Goal: Task Accomplishment & Management: Manage account settings

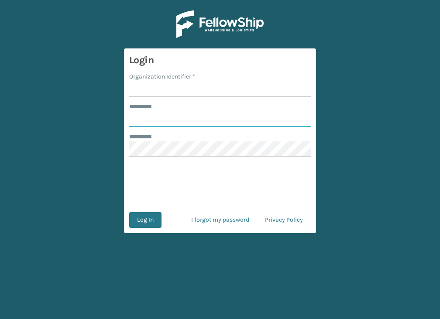
type input "********"
click at [151, 91] on input "Organization Identifier *" at bounding box center [220, 89] width 182 height 16
type input "Plush"
click at [143, 220] on button "Log In" at bounding box center [145, 220] width 32 height 16
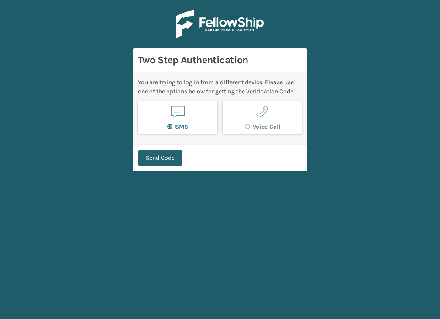
click at [162, 155] on button "Send Code" at bounding box center [160, 158] width 45 height 16
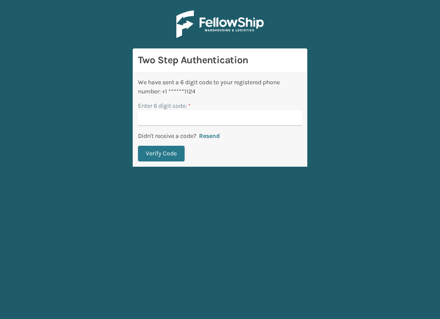
click at [161, 116] on input "Enter 6 digit code: *" at bounding box center [220, 118] width 164 height 16
type input "632310"
click at [138, 146] on button "Verify Code" at bounding box center [161, 154] width 47 height 16
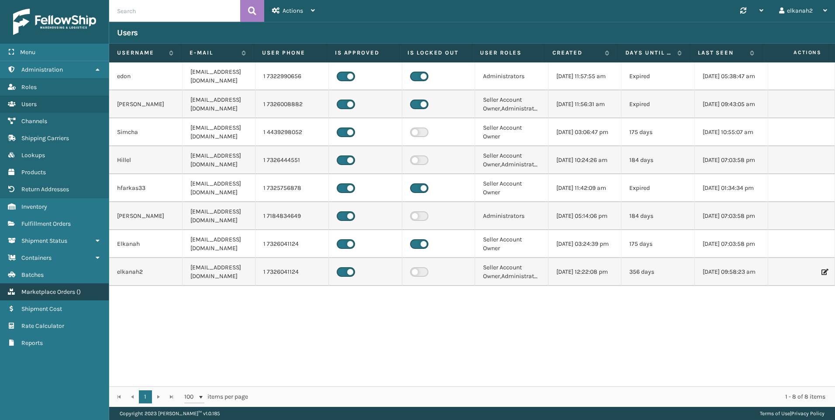
click at [48, 288] on link "Inventory Marketplace Orders ( )" at bounding box center [54, 291] width 109 height 17
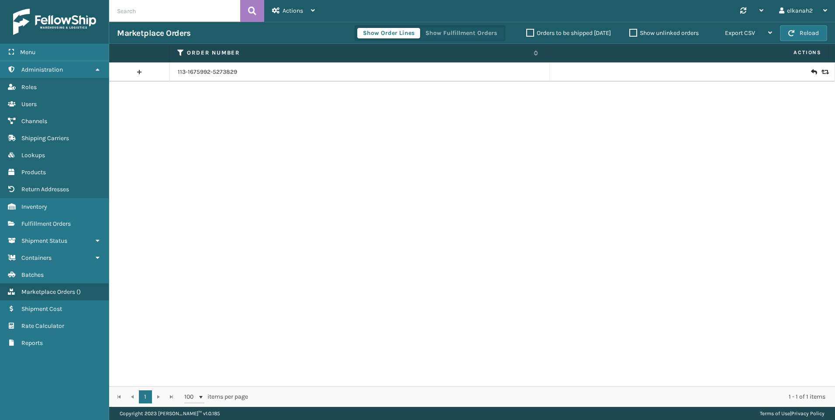
click at [141, 26] on div "Marketplace Orders Show Order Lines Show Fulfillment Orders Orders to be shippe…" at bounding box center [472, 33] width 726 height 22
click at [137, 14] on input "text" at bounding box center [174, 11] width 131 height 22
paste input "111-0838706-8537834"
type input "111-0838706-8537834"
click at [440, 42] on div "Show Order Lines Show Fulfillment Orders Orders to be shipped [DATE] Show unlin…" at bounding box center [567, 33] width 425 height 22
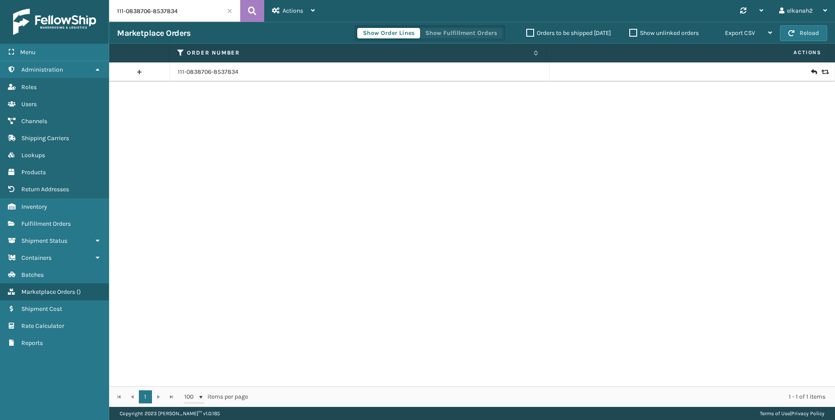
click at [440, 28] on button "Show Fulfillment Orders" at bounding box center [461, 33] width 83 height 10
click at [137, 70] on link at bounding box center [139, 72] width 60 height 14
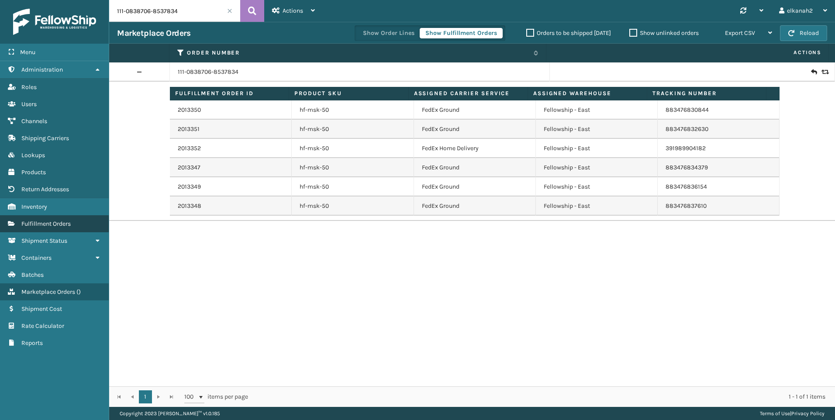
click at [39, 224] on span "Fulfillment Orders" at bounding box center [45, 223] width 49 height 7
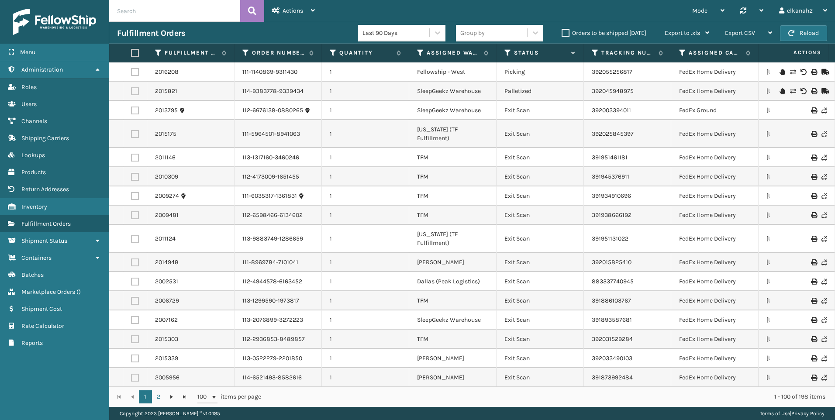
click at [134, 11] on input "text" at bounding box center [174, 11] width 131 height 22
paste input "111-0838706-8537834"
type input "111-0838706-8537834"
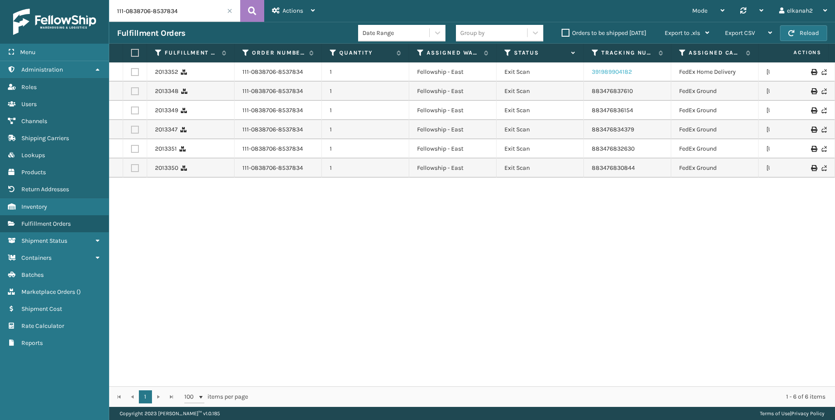
click at [440, 69] on link "391989904182" at bounding box center [612, 71] width 40 height 7
drag, startPoint x: 643, startPoint y: 89, endPoint x: 589, endPoint y: 92, distance: 53.8
click at [440, 92] on td "883476837610" at bounding box center [627, 91] width 87 height 19
copy link "883476837610"
drag, startPoint x: 186, startPoint y: 10, endPoint x: 106, endPoint y: 10, distance: 79.9
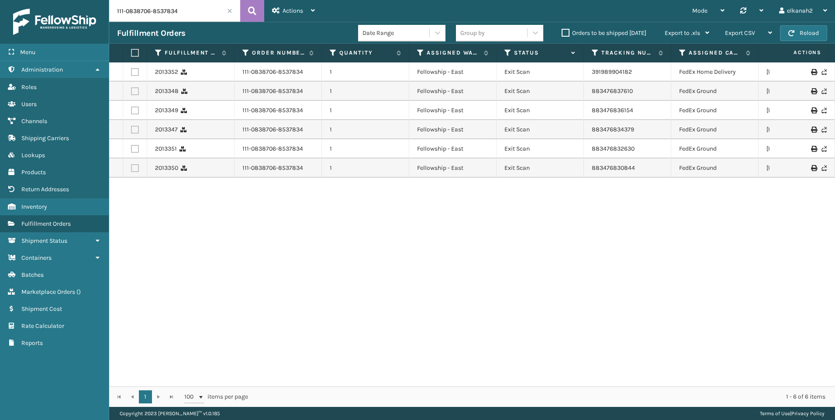
click at [106, 0] on div "Menu Administration Roles Users Channels Shipping Carriers Lookups Products Ret…" at bounding box center [417, 0] width 835 height 0
click at [440, 91] on link "883476837610" at bounding box center [612, 90] width 41 height 7
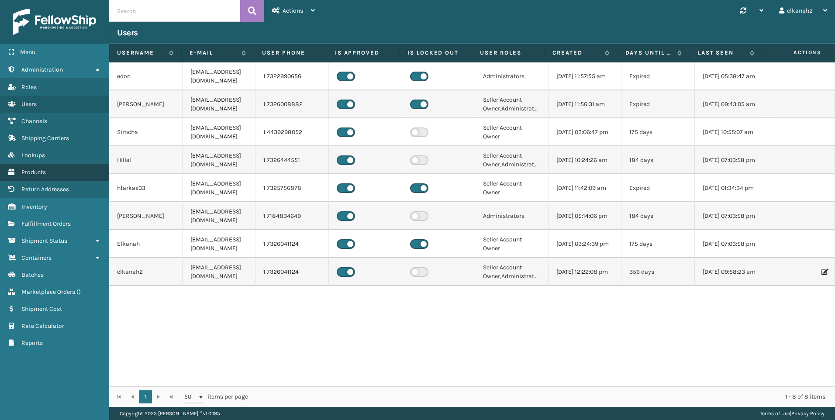
click at [33, 168] on link "Products" at bounding box center [54, 172] width 109 height 17
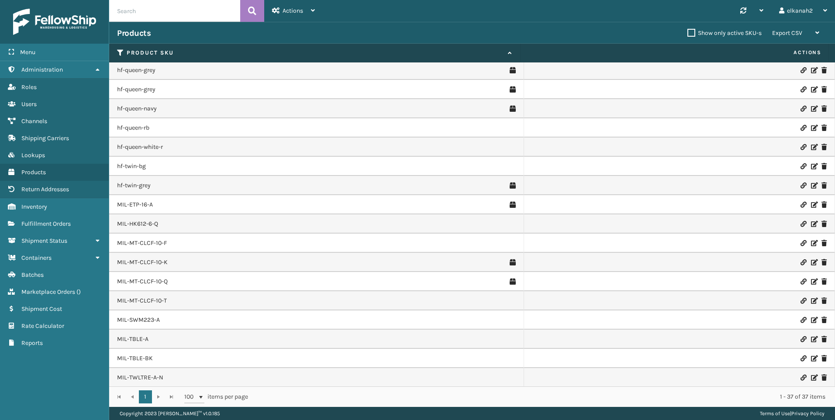
scroll to position [387, 0]
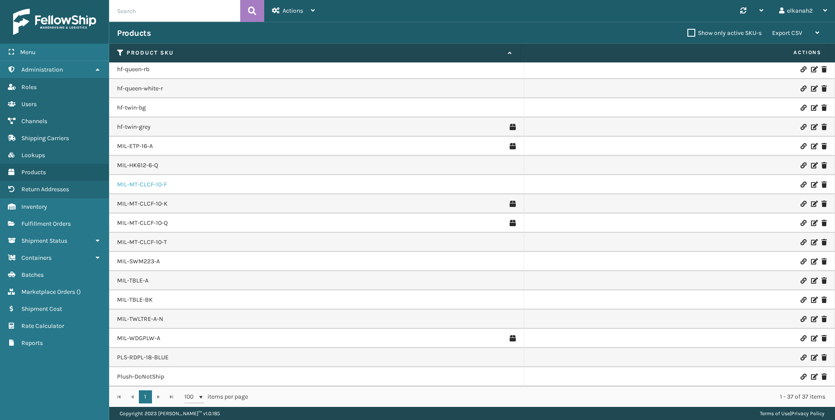
click at [148, 185] on link "MIL-MT-CLCF-10-F" at bounding box center [142, 184] width 50 height 9
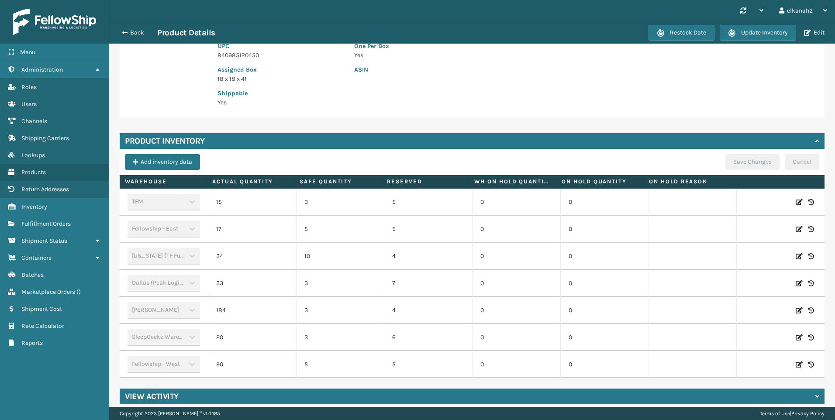
scroll to position [170, 0]
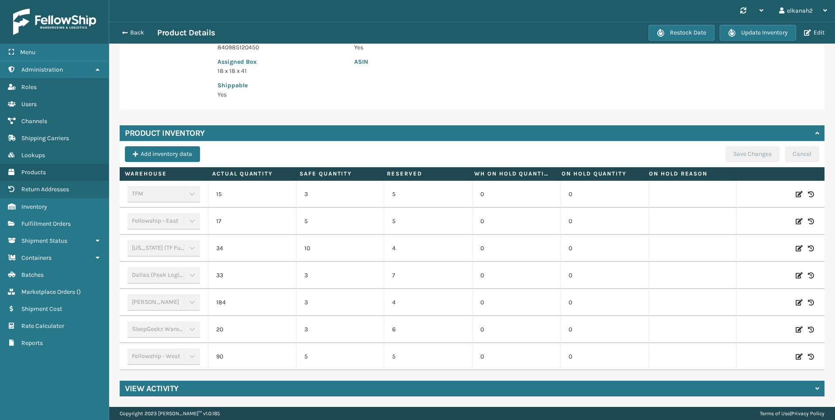
click at [796, 190] on icon at bounding box center [799, 194] width 7 height 9
drag, startPoint x: 253, startPoint y: 191, endPoint x: 247, endPoint y: 191, distance: 6.6
click at [247, 191] on input "15" at bounding box center [252, 194] width 48 height 16
type input "207"
click at [753, 189] on button "ADD" at bounding box center [753, 194] width 22 height 10
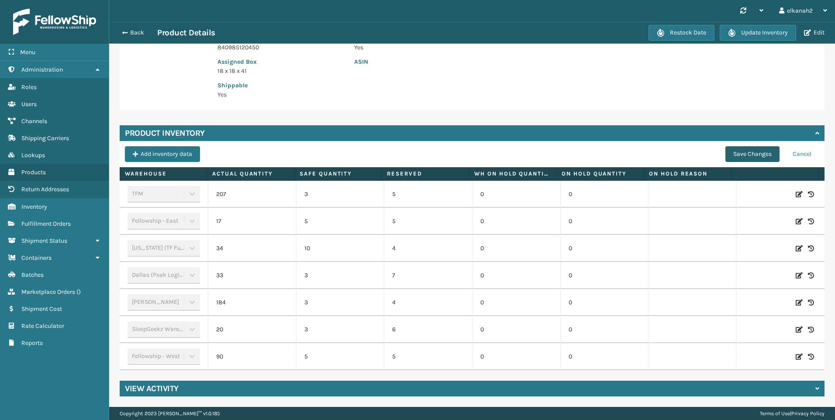
click at [730, 150] on button "Save Changes" at bounding box center [752, 154] width 54 height 16
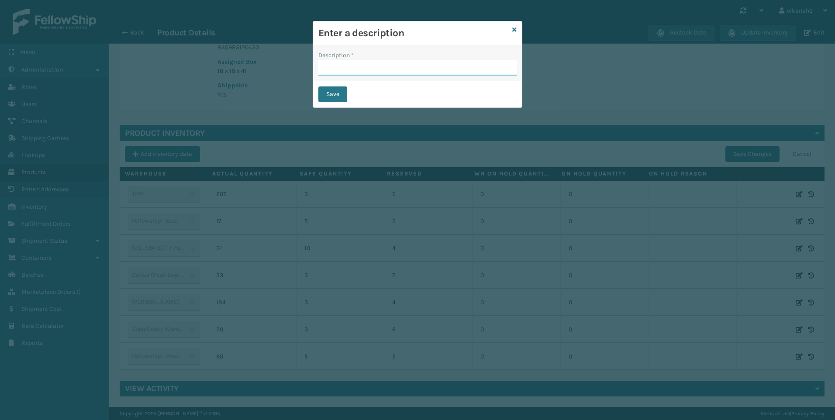
click at [415, 69] on input "Description *" at bounding box center [417, 68] width 198 height 16
type input "TFM produced 192"
click at [337, 96] on button "Save" at bounding box center [332, 94] width 29 height 16
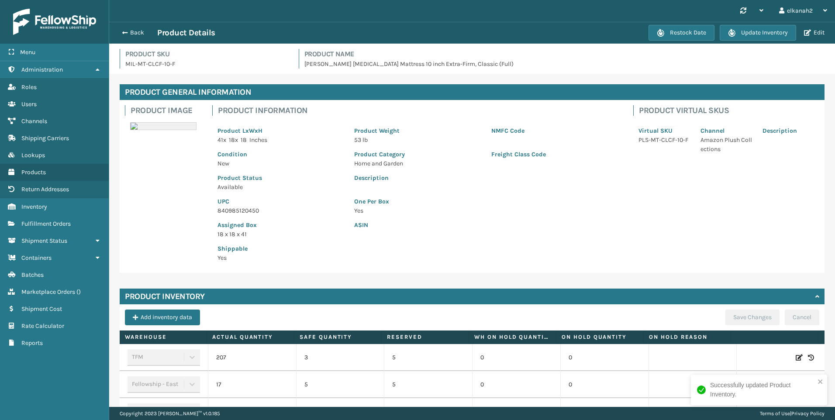
click at [114, 240] on div "Product General Information Product Image Product Information Product LxWxH 41 …" at bounding box center [472, 322] width 726 height 496
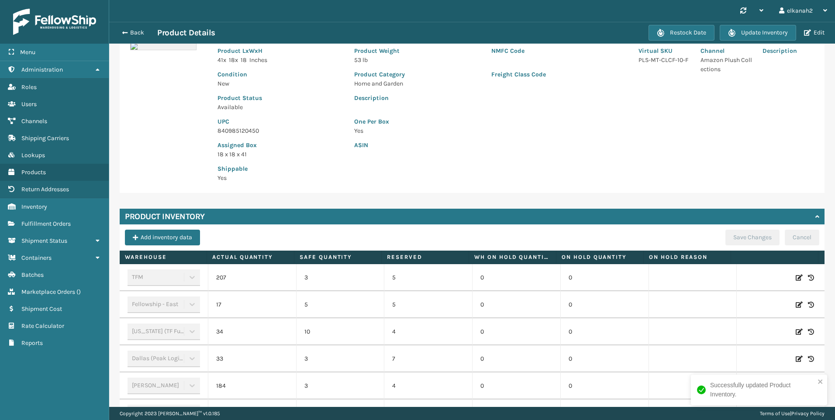
scroll to position [87, 0]
